Goal: Complete application form: Complete application form

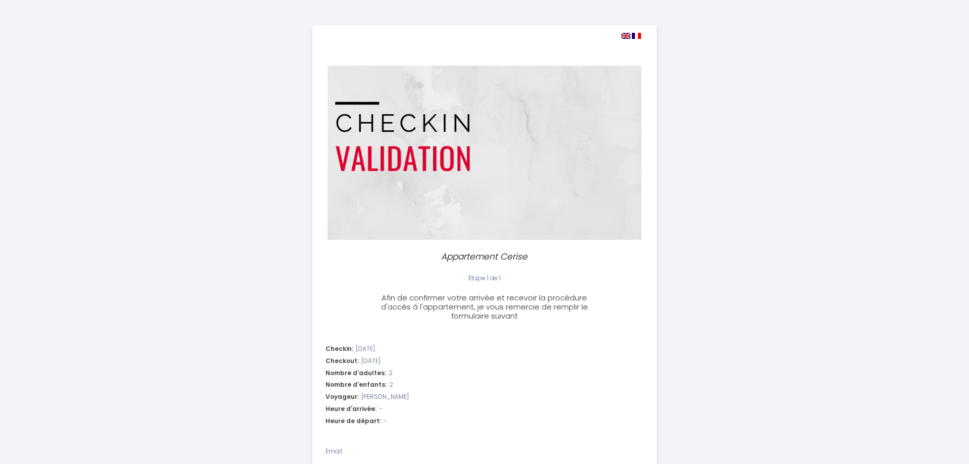
select select
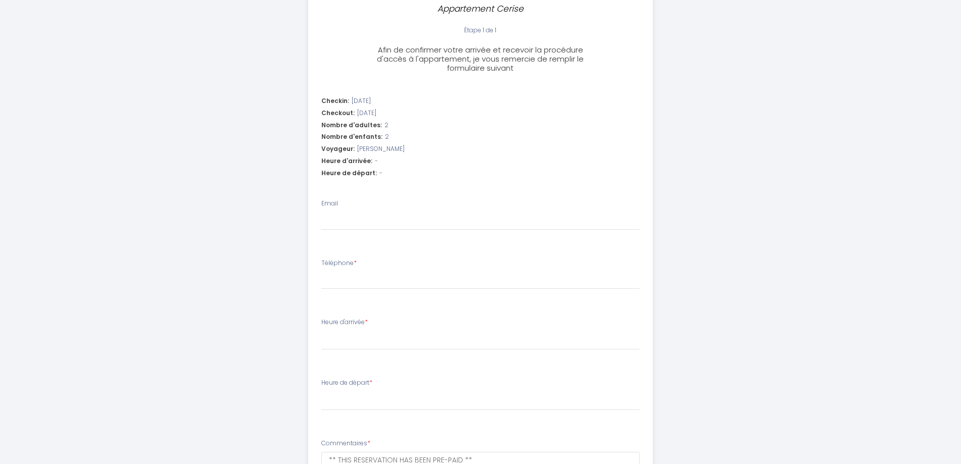
scroll to position [252, 0]
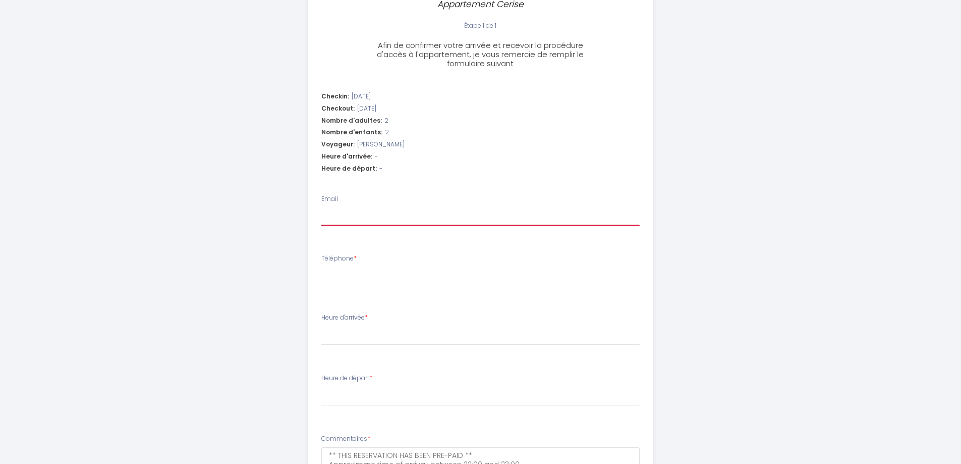
click at [339, 211] on input "Email" at bounding box center [480, 216] width 318 height 18
type input "c"
select select
type input "ce"
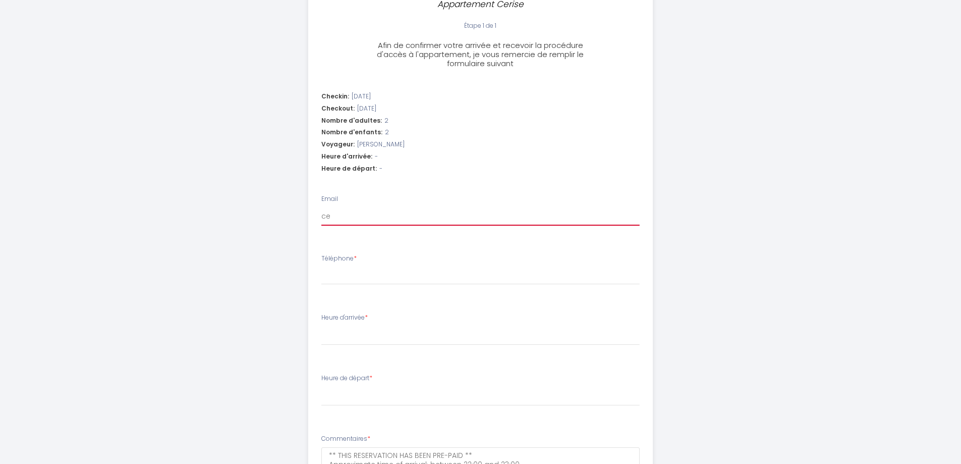
select select
type input "cel"
select select
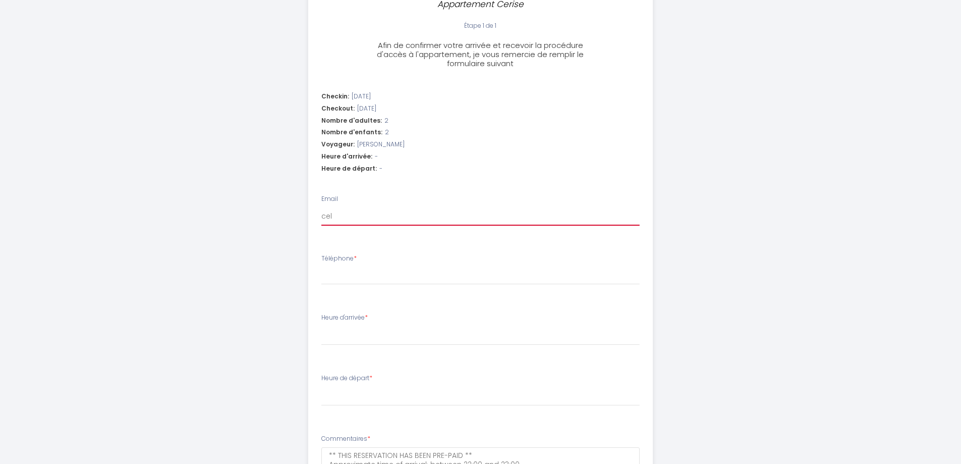
type input "celi"
select select
type input "celin"
select select
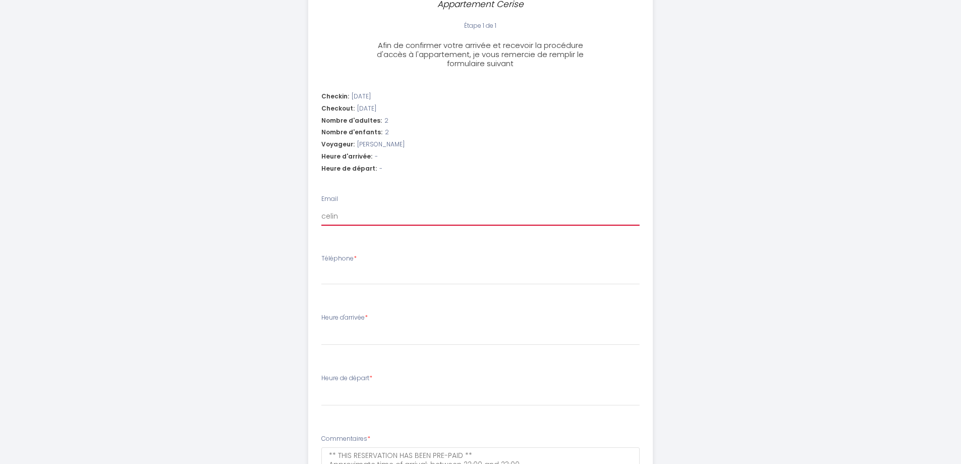
select select
type input "celine"
select select
type input "celine."
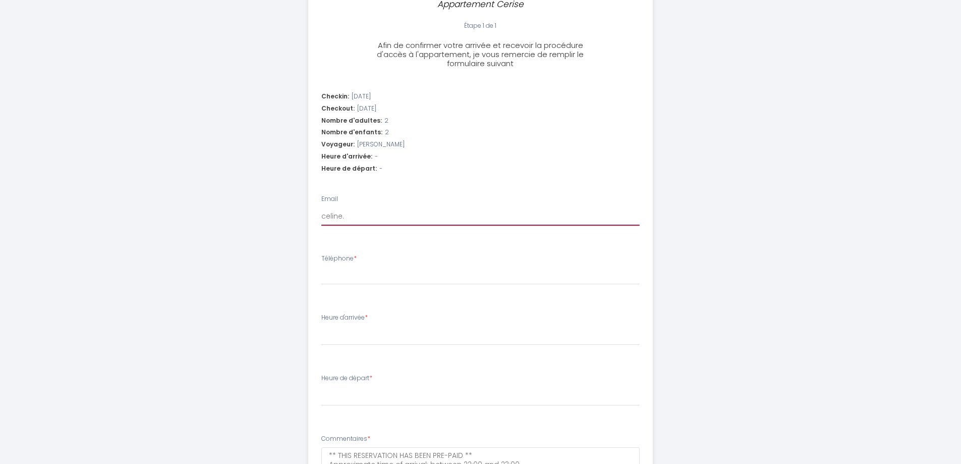
select select
type input "celine.l"
select select
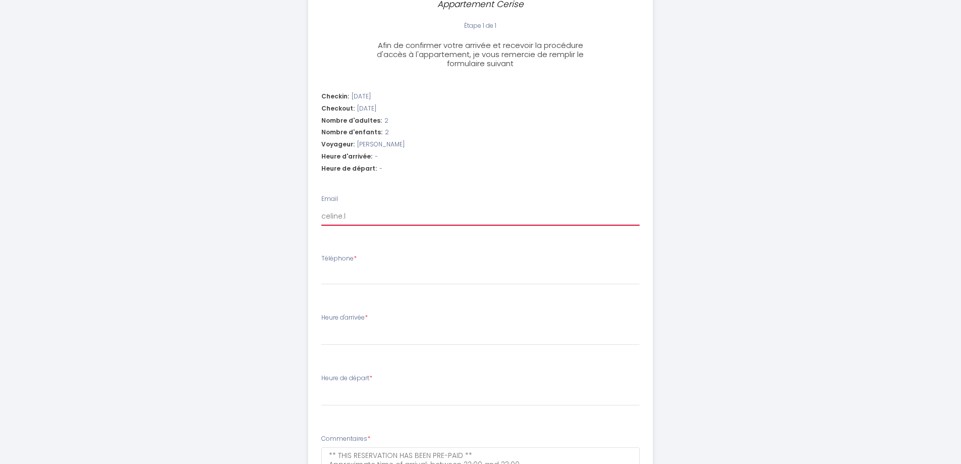
type input "[DOMAIN_NAME]"
select select
type input "celine.[PERSON_NAME]"
select select
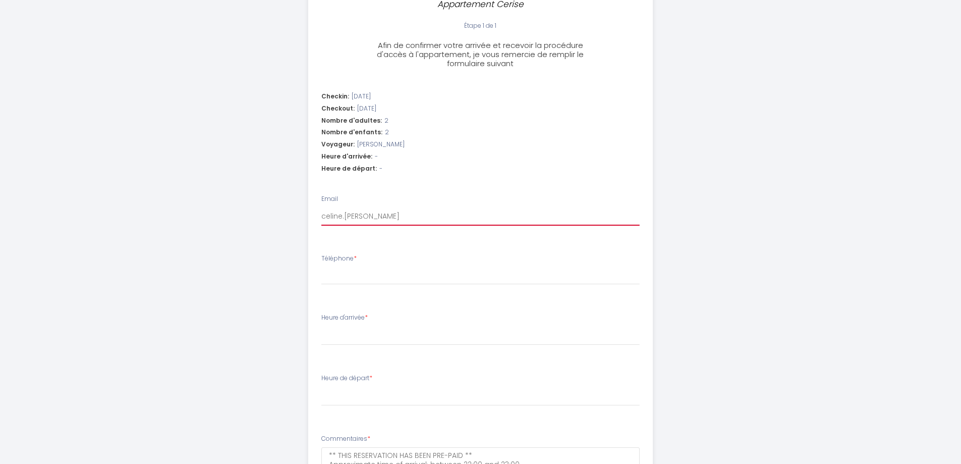
select select
type input "celine.lame"
select select
type input "[DOMAIN_NAME][PERSON_NAME]"
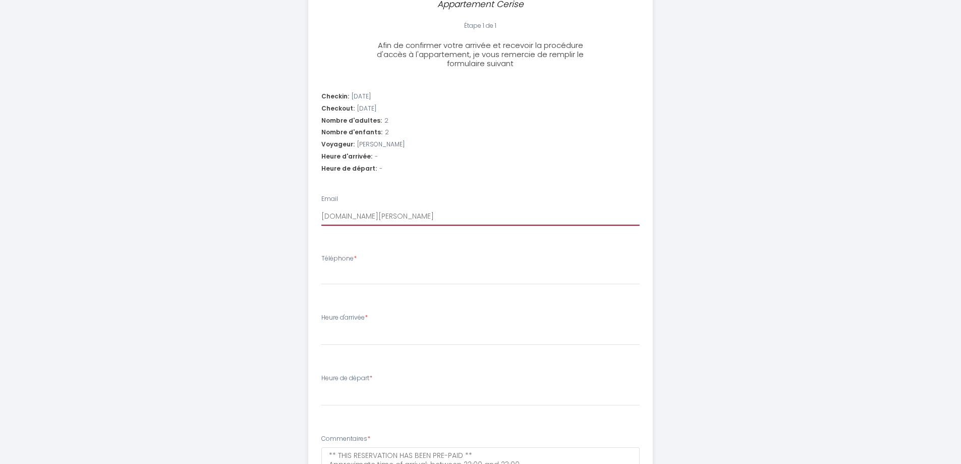
select select
type input "[DOMAIN_NAME][PERSON_NAME]@"
select select
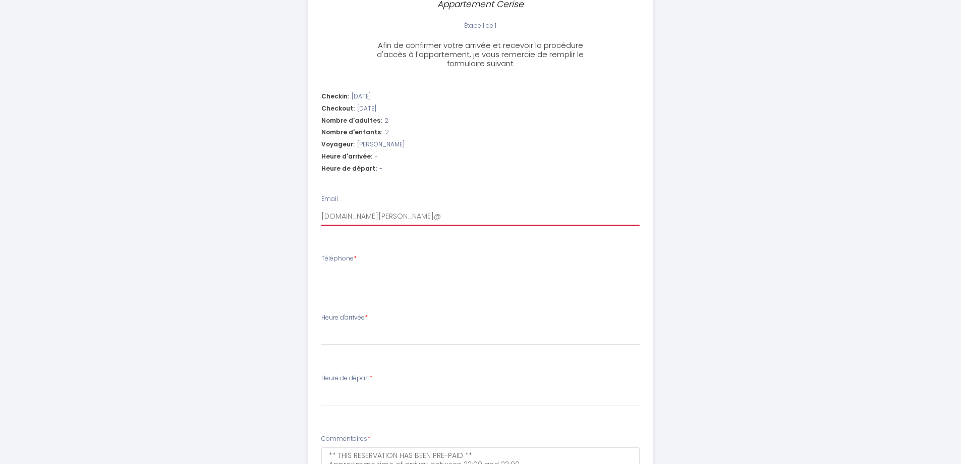
type input "[DOMAIN_NAME][PERSON_NAME]"
select select
type input "[DOMAIN_NAME][PERSON_NAME]"
select select
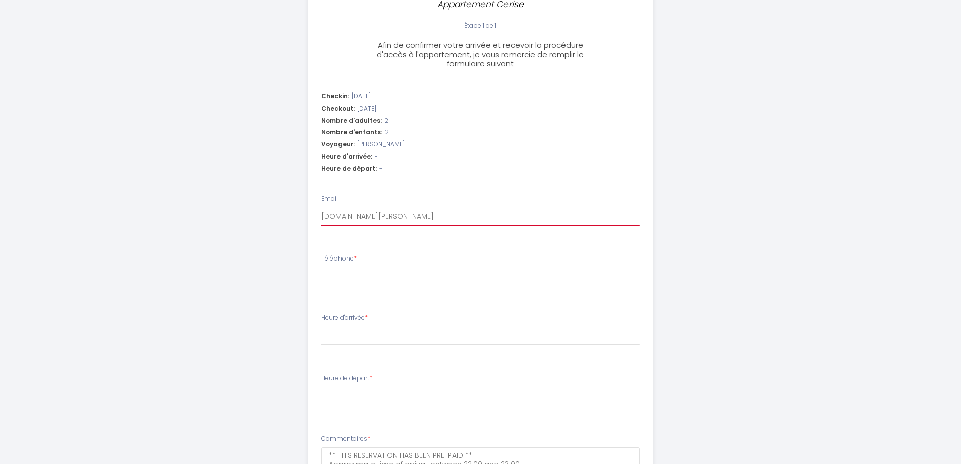
select select
type input "[DOMAIN_NAME][PERSON_NAME]@gma"
select select
type input "[DOMAIN_NAME][PERSON_NAME]@gmai"
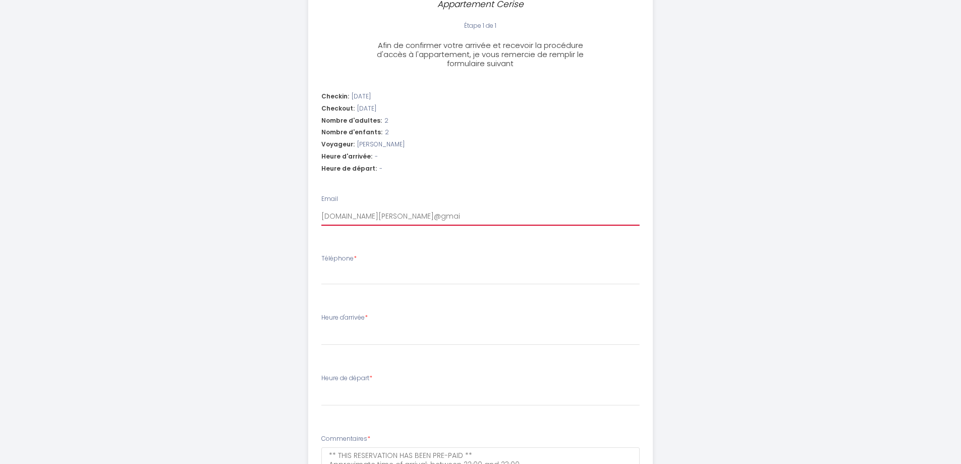
select select
type input "[DOMAIN_NAME][EMAIL_ADDRESS][PERSON_NAME]"
select select
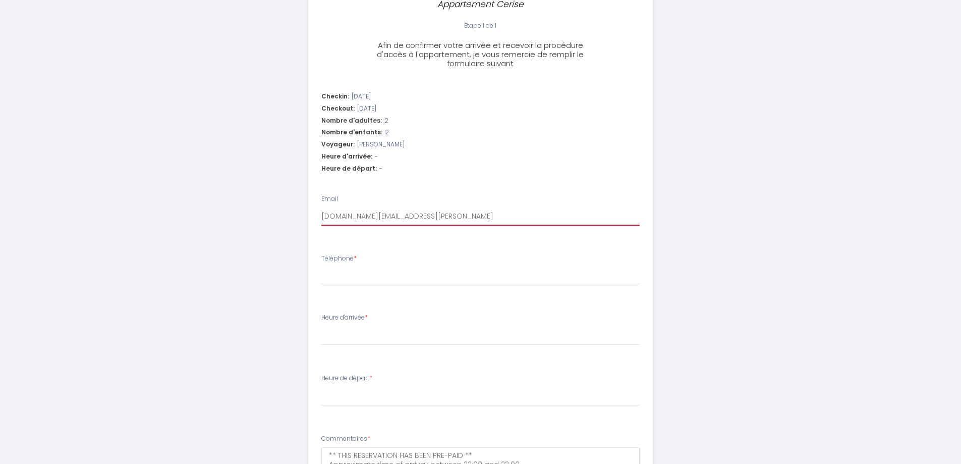
type input "[DOMAIN_NAME][EMAIL_ADDRESS][PERSON_NAME]."
select select
type input "[DOMAIN_NAME][PERSON_NAME]@gmail.c"
select select
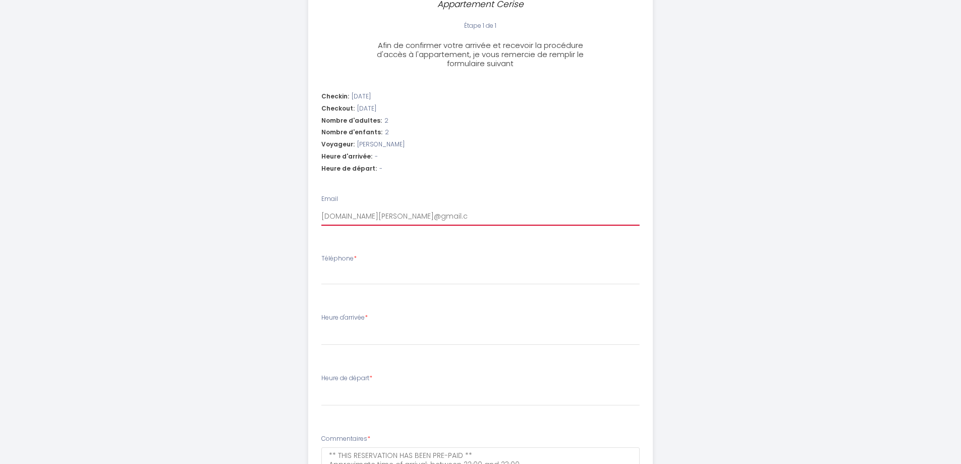
select select
type input "[DOMAIN_NAME][EMAIL_ADDRESS][PERSON_NAME][DOMAIN_NAME]"
select select
type input "[DOMAIN_NAME][EMAIL_ADDRESS][PERSON_NAME][DOMAIN_NAME]"
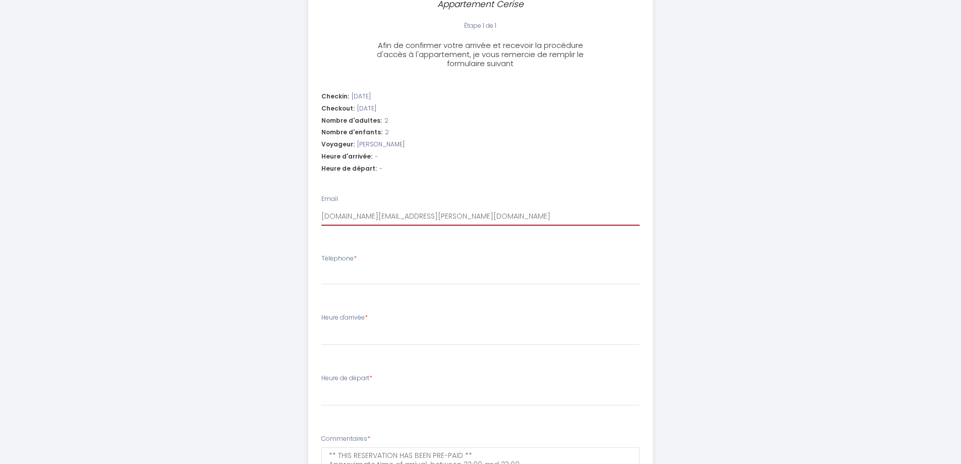
select select
type input "[DOMAIN_NAME][EMAIL_ADDRESS][PERSON_NAME][DOMAIN_NAME]"
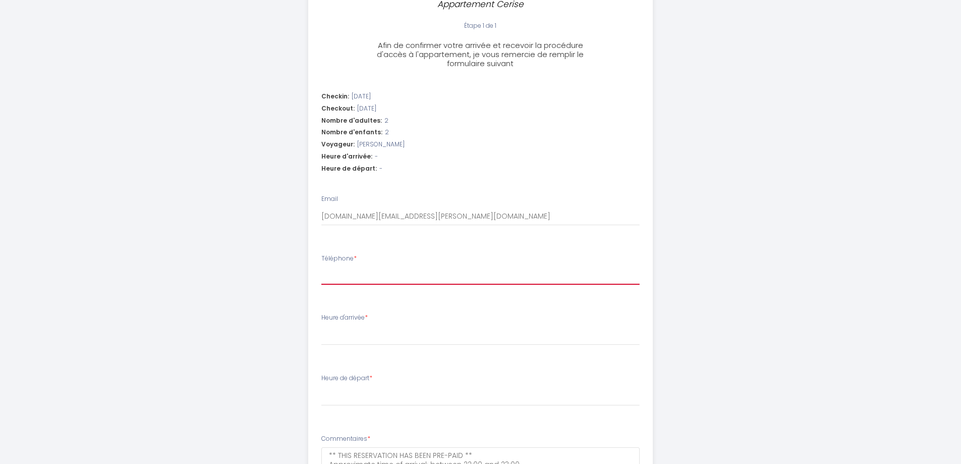
type input "0"
select select
type input "06"
select select
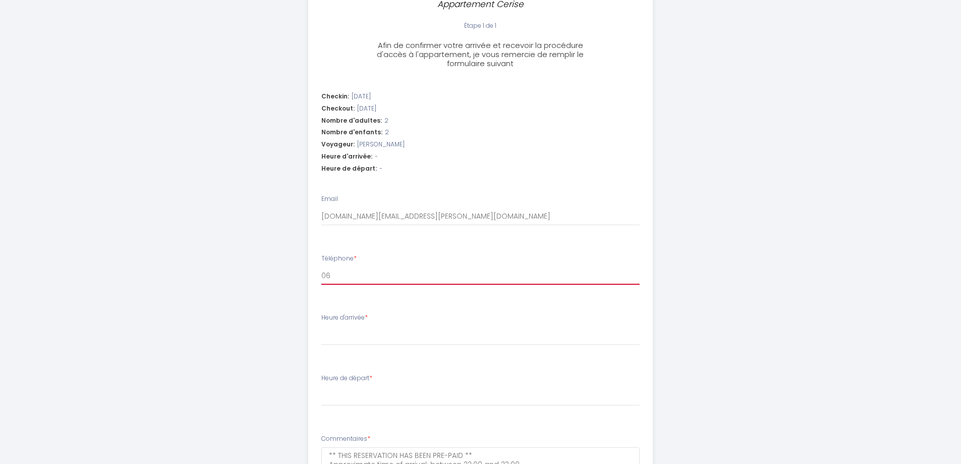
select select
type input "067"
select select
type input "0679"
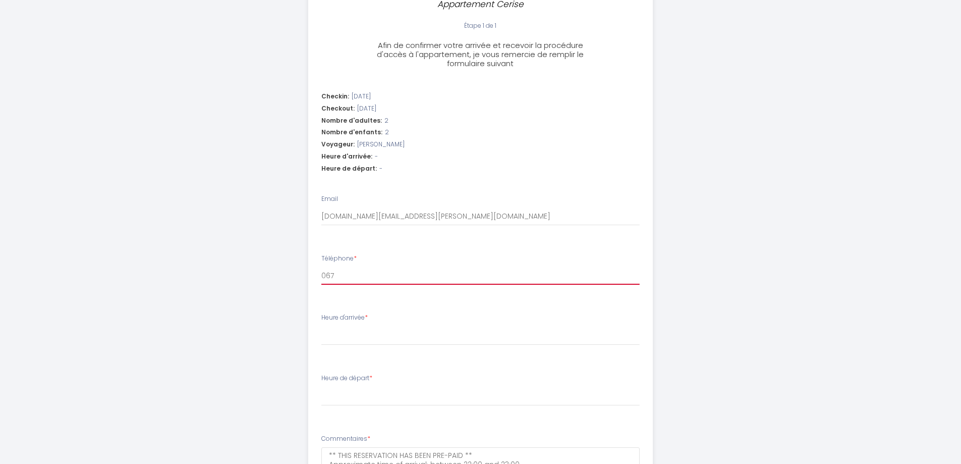
select select
type input "06797"
select select
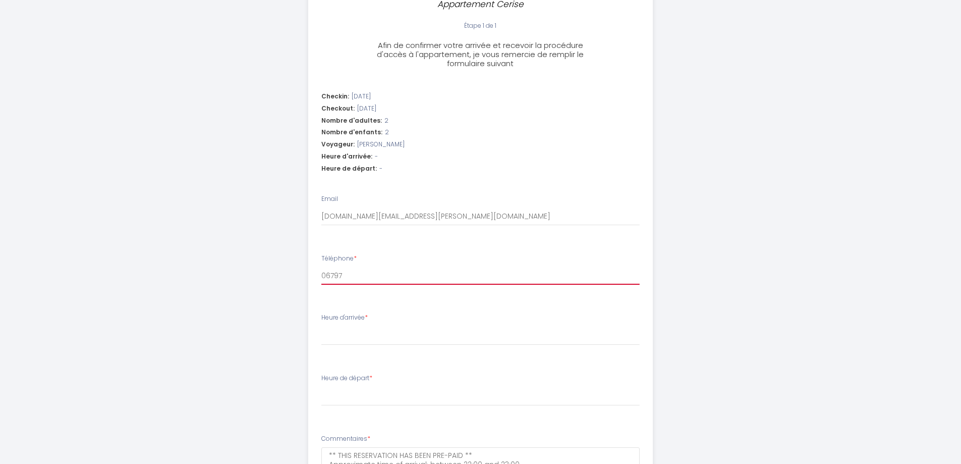
type input "067970"
select select
type input "0679706"
select select
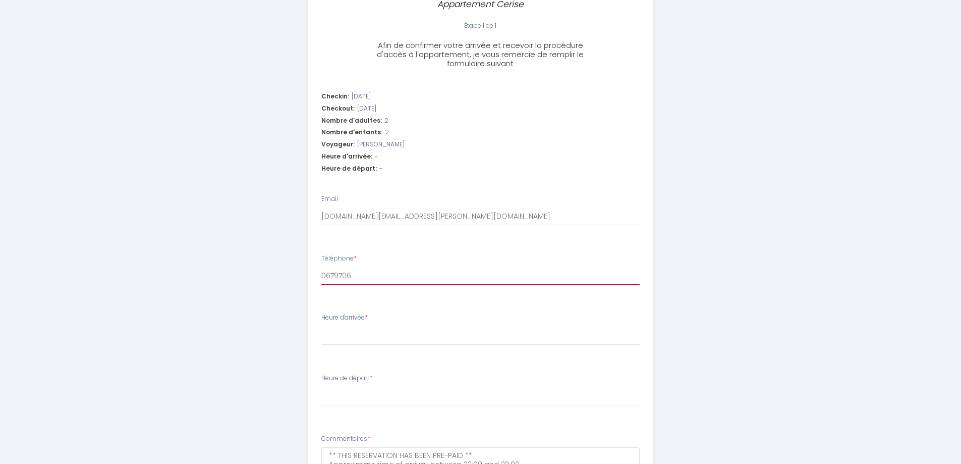
select select
type input "06797064"
select select
type input "067970647"
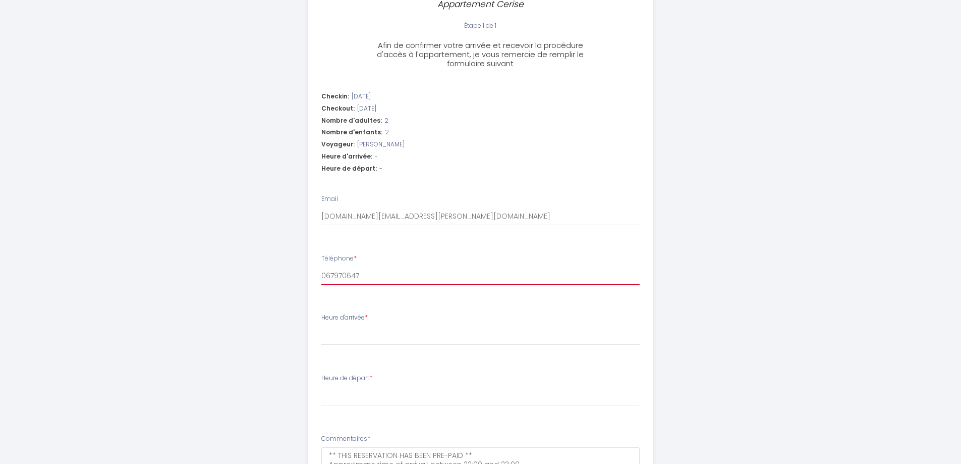
select select
type input "0679706470"
select select
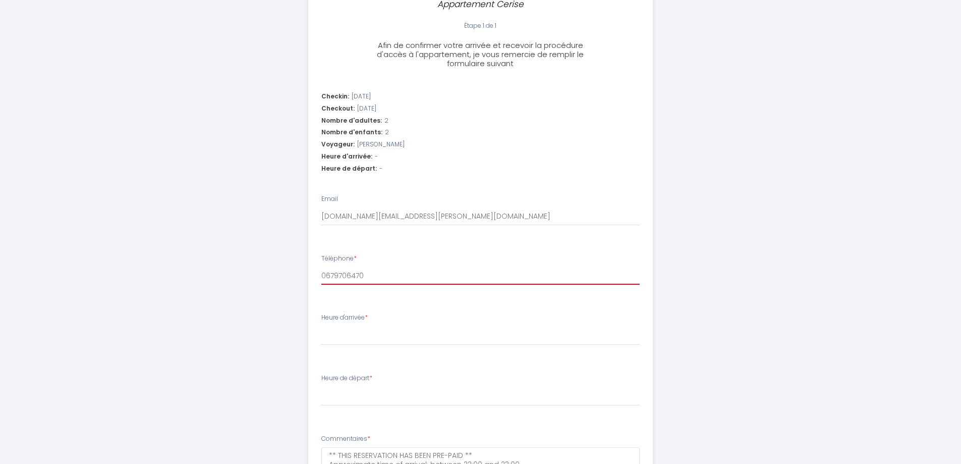
type input "0679706470"
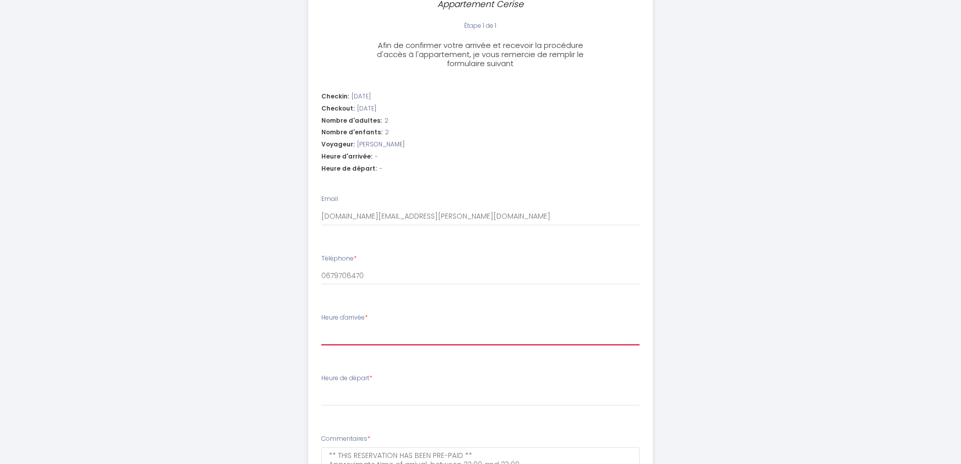
select select "20:00"
select select
select select "20:30"
select select
select select "21:00"
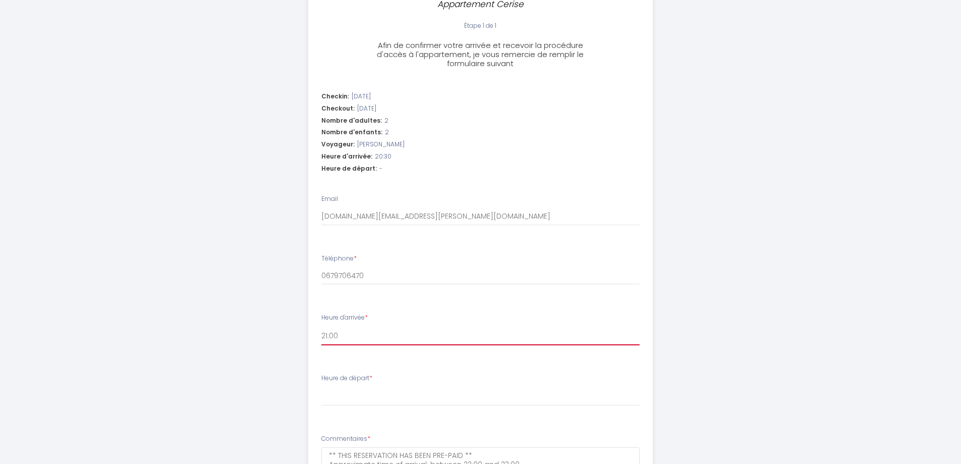
select select
select select "21:30"
select select
select select "22:00"
select select
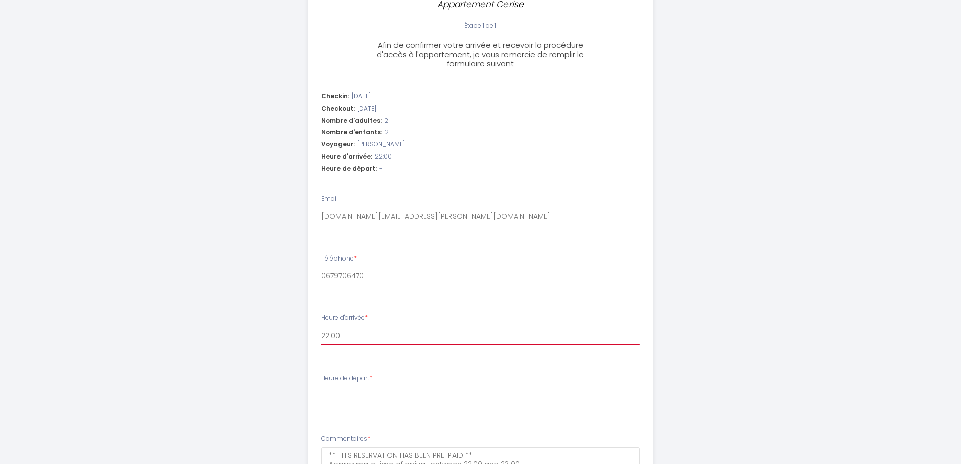
select select "22:30"
select select
click at [348, 333] on select "18:00 18:30 19:00 19:30 20:00 20:30 21:00 21:30 22:00 22:30 23:00 23:30" at bounding box center [480, 335] width 318 height 19
select select "22:00"
click at [321, 326] on select "18:00 18:30 19:00 19:30 20:00 20:30 21:00 21:30 22:00 22:30 23:00 23:30" at bounding box center [480, 335] width 318 height 19
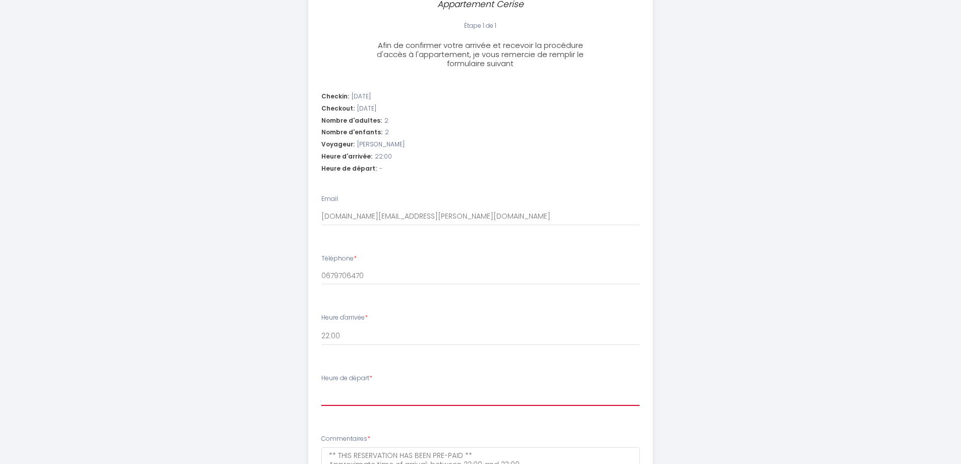
click at [361, 399] on select "00:00 00:30 01:00 01:30 02:00 02:30 03:00 03:30 04:00 04:30 05:00 05:30 06:00 0…" at bounding box center [480, 395] width 318 height 19
click at [321, 386] on select "00:00 00:30 01:00 01:30 02:00 02:30 03:00 03:30 04:00 04:30 05:00 05:30 06:00 0…" at bounding box center [480, 395] width 318 height 19
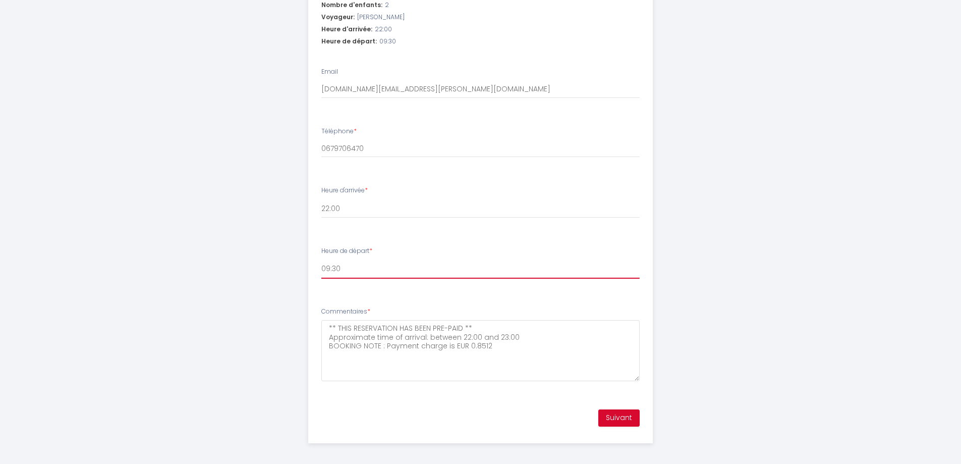
scroll to position [384, 0]
click at [346, 262] on select "00:00 00:30 01:00 01:30 02:00 02:30 03:00 03:30 04:00 04:30 05:00 05:30 06:00 0…" at bounding box center [480, 264] width 318 height 19
select select "09:00"
click at [321, 255] on select "00:00 00:30 01:00 01:30 02:00 02:30 03:00 03:30 04:00 04:30 05:00 05:30 06:00 0…" at bounding box center [480, 264] width 318 height 19
click at [623, 414] on button "Suivant" at bounding box center [618, 413] width 41 height 17
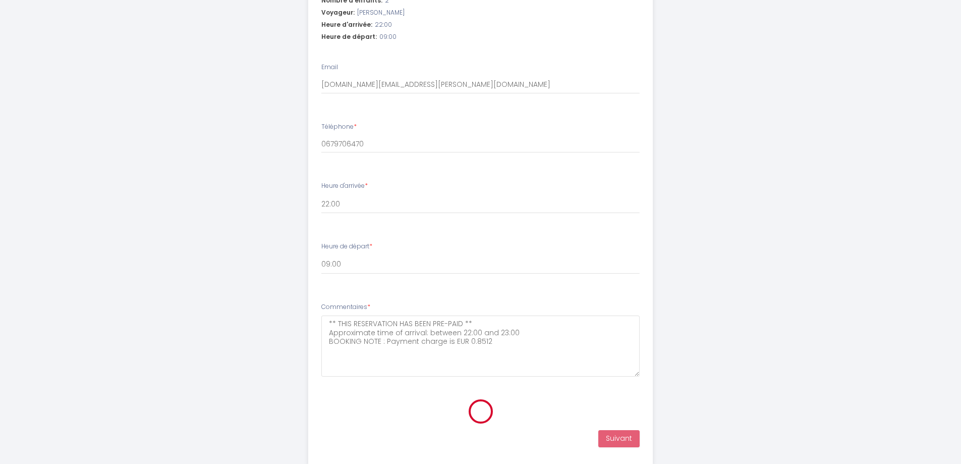
scroll to position [108, 0]
